Goal: Task Accomplishment & Management: Use online tool/utility

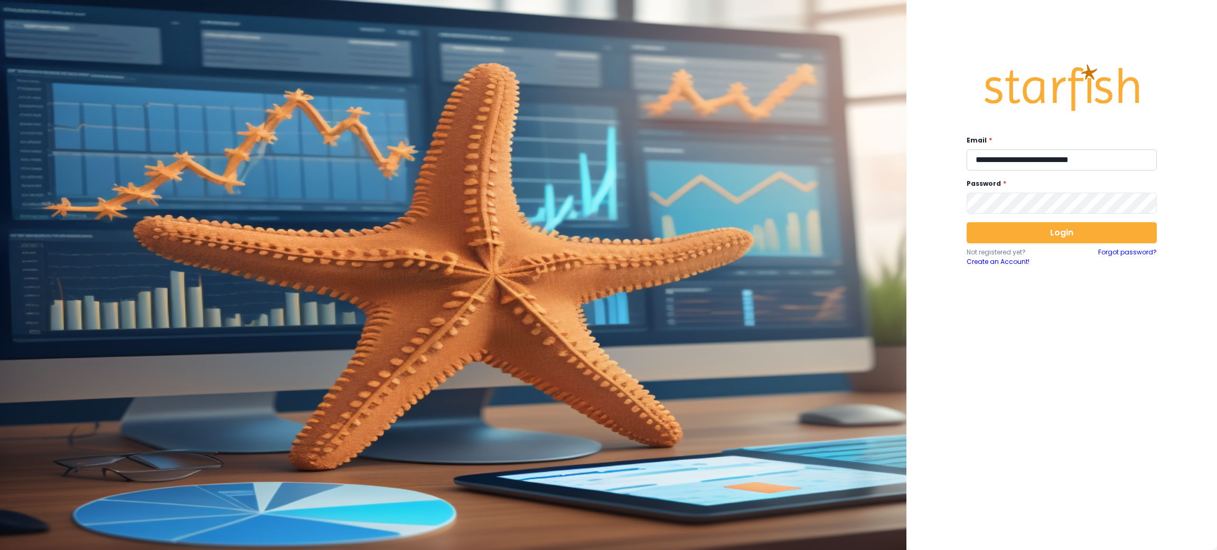
click at [1027, 161] on input "**********" at bounding box center [1061, 159] width 190 height 21
type input "**********"
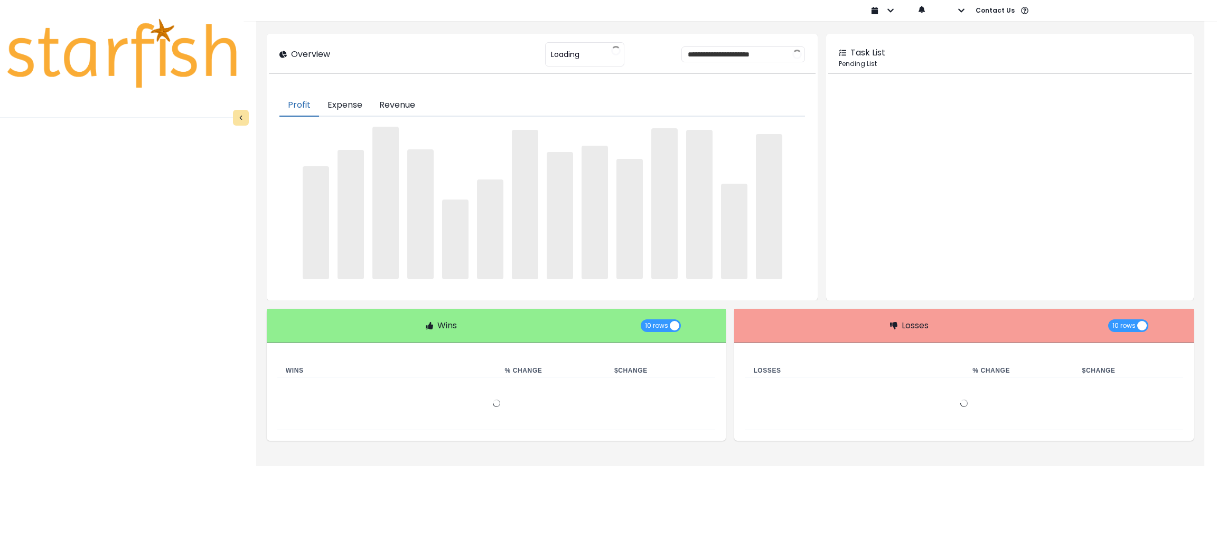
type input "********"
